Goal: Check status: Check status

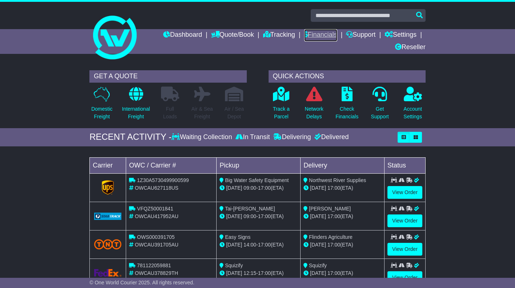
click at [328, 33] on link "Financials" at bounding box center [320, 35] width 33 height 12
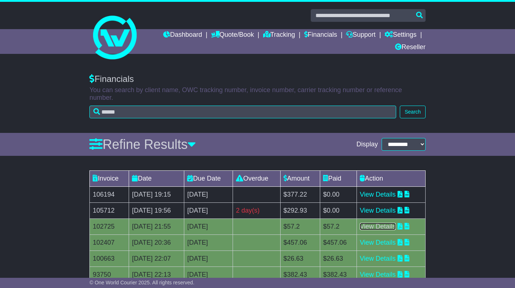
click at [385, 222] on link "View Details" at bounding box center [378, 225] width 36 height 7
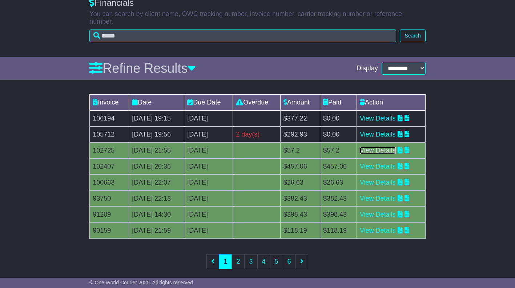
scroll to position [77, 0]
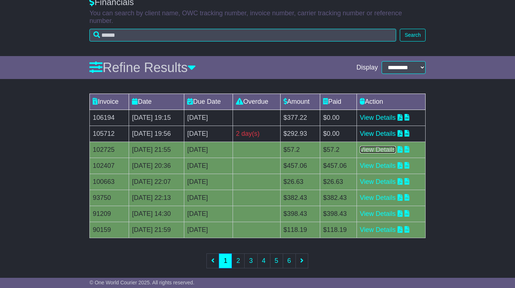
click at [396, 146] on link "View Details" at bounding box center [378, 149] width 36 height 7
